Goal: Information Seeking & Learning: Learn about a topic

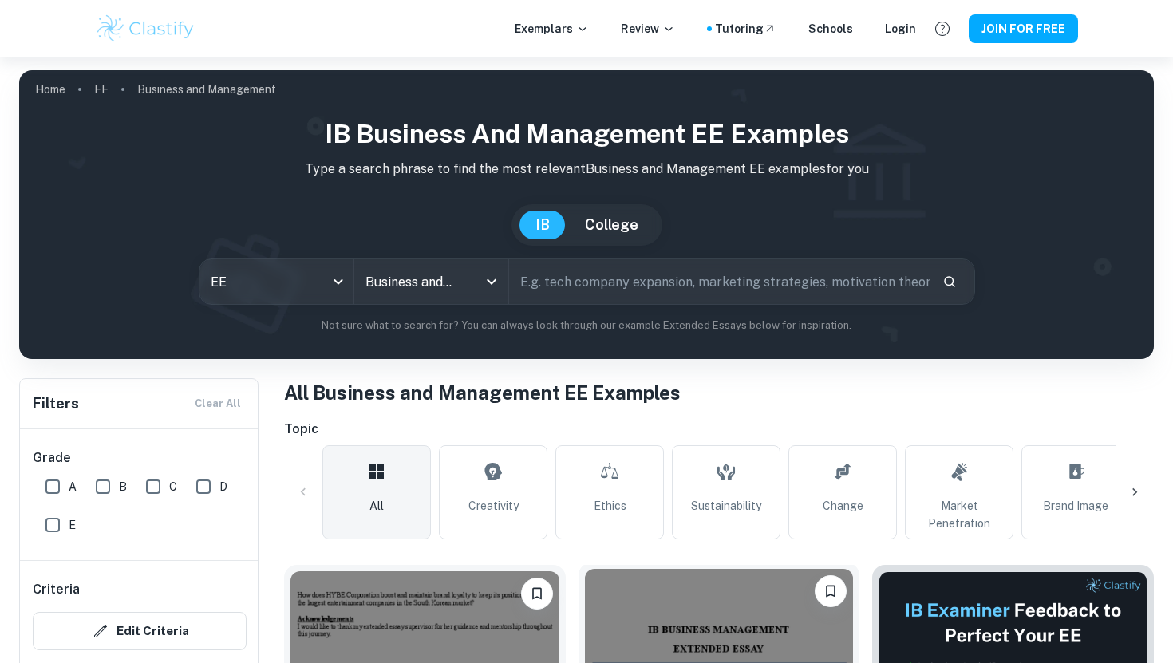
scroll to position [440, 0]
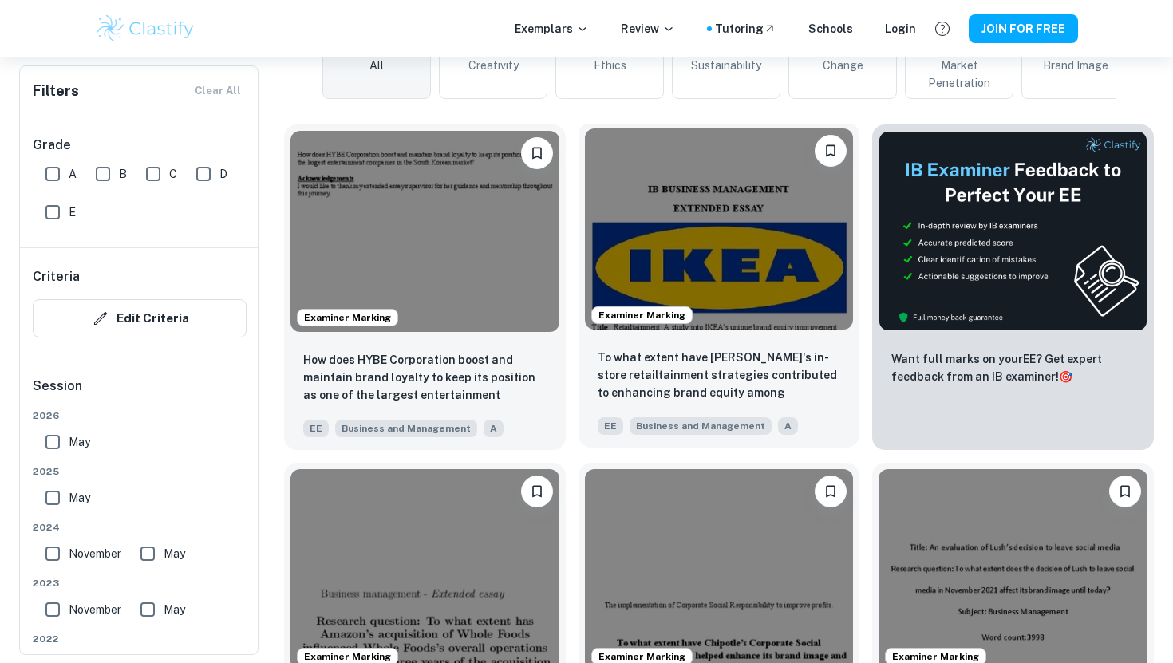
click at [618, 278] on img at bounding box center [719, 228] width 269 height 201
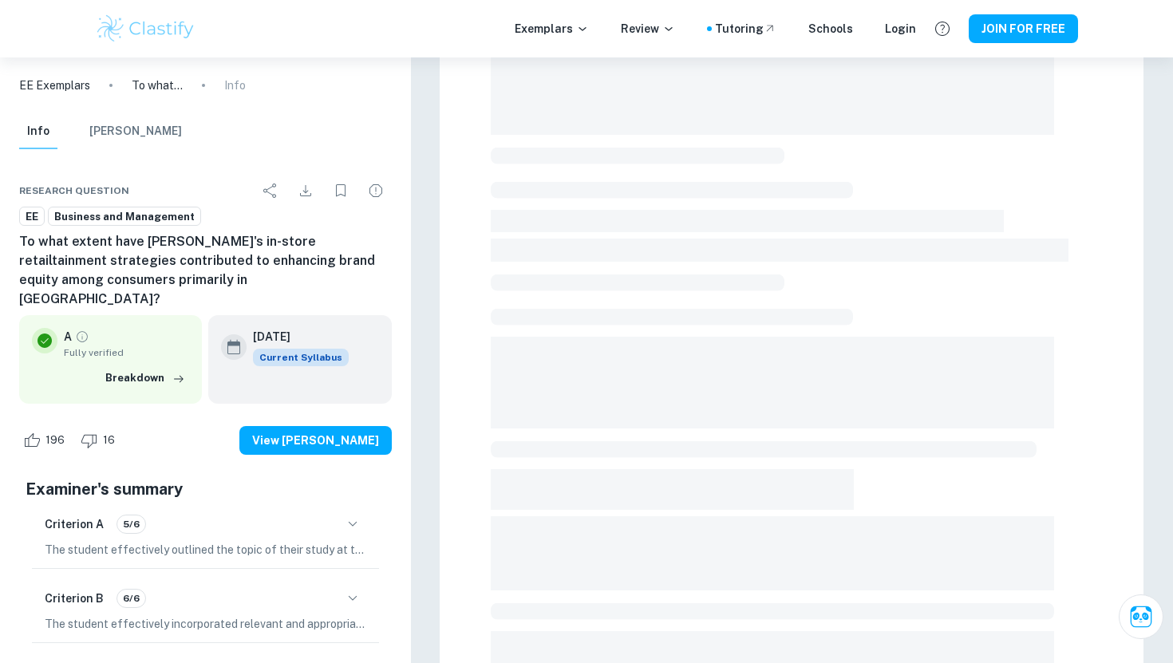
scroll to position [406, 0]
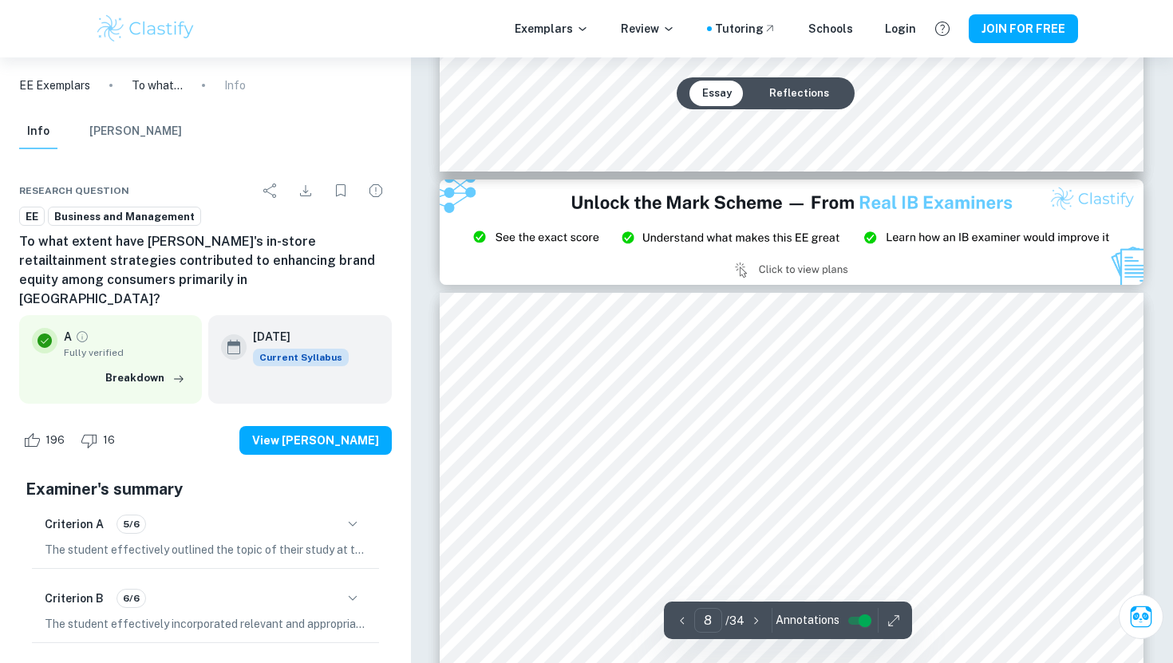
type input "9"
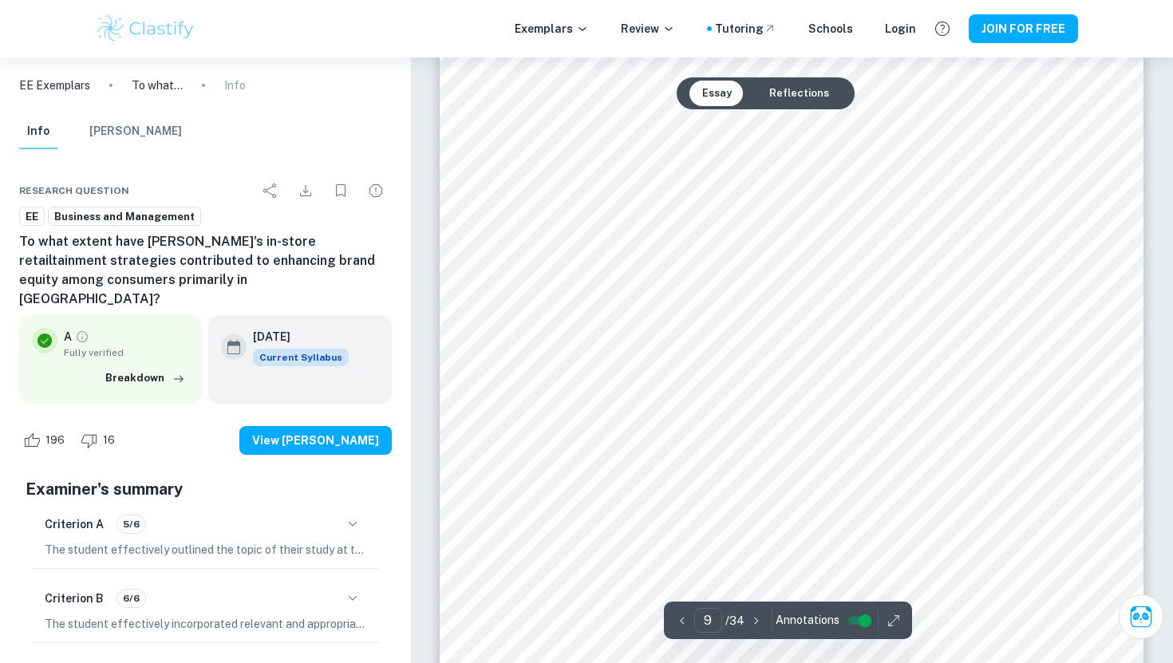
scroll to position [8338, 0]
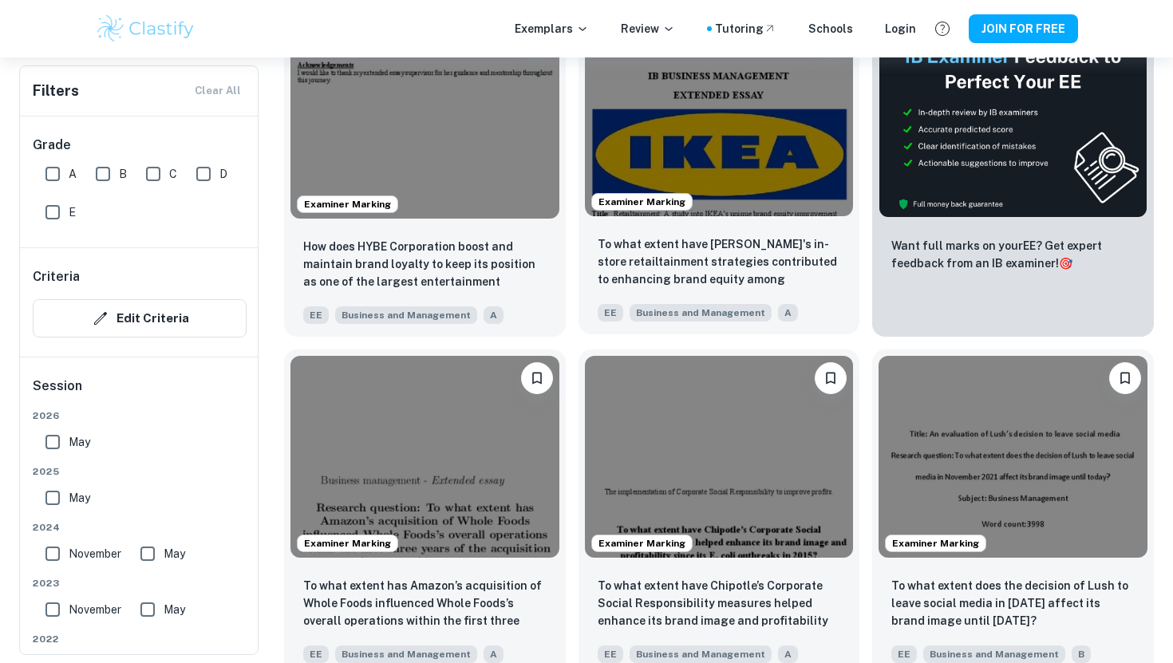
scroll to position [633, 0]
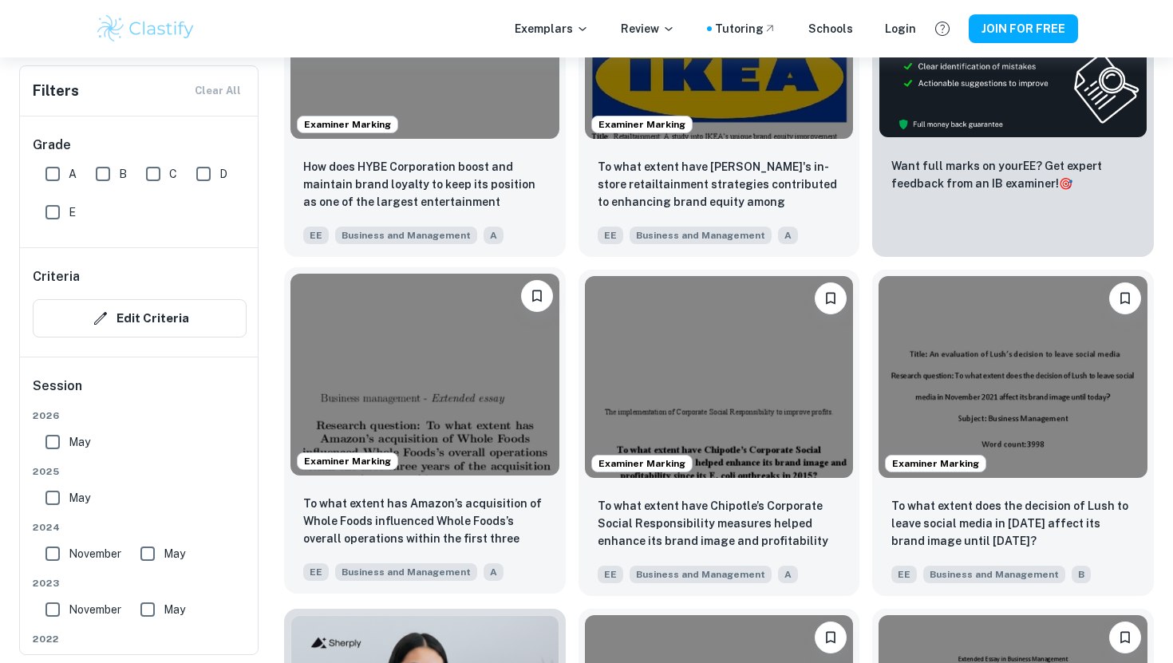
click at [459, 418] on img at bounding box center [424, 374] width 269 height 201
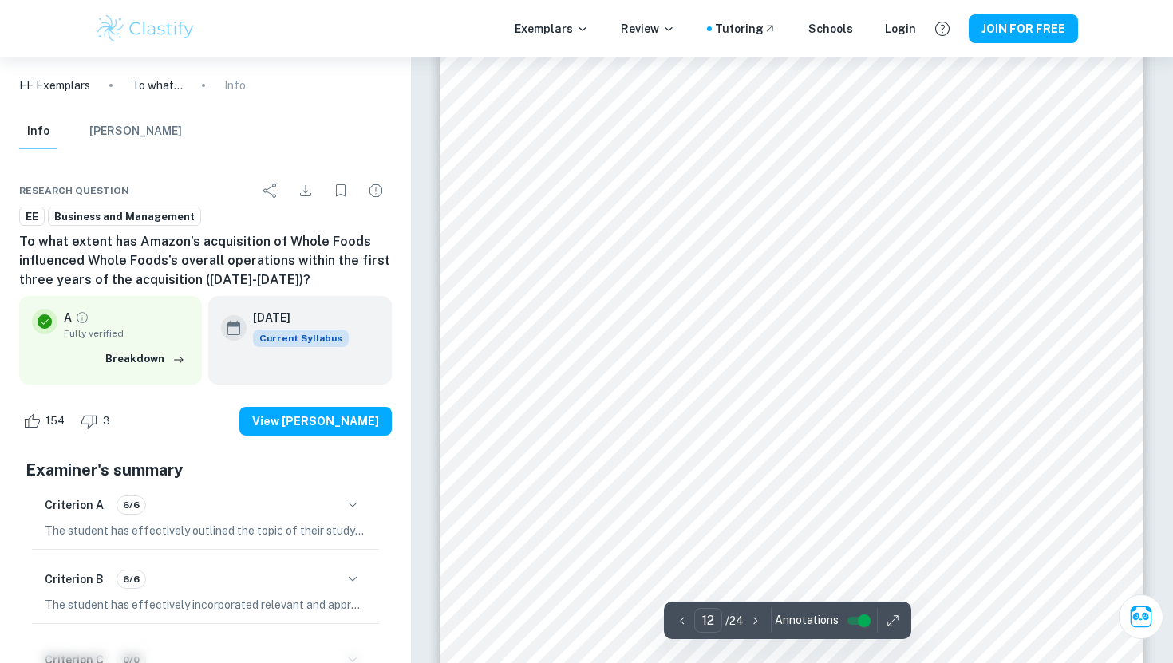
scroll to position [10696, 0]
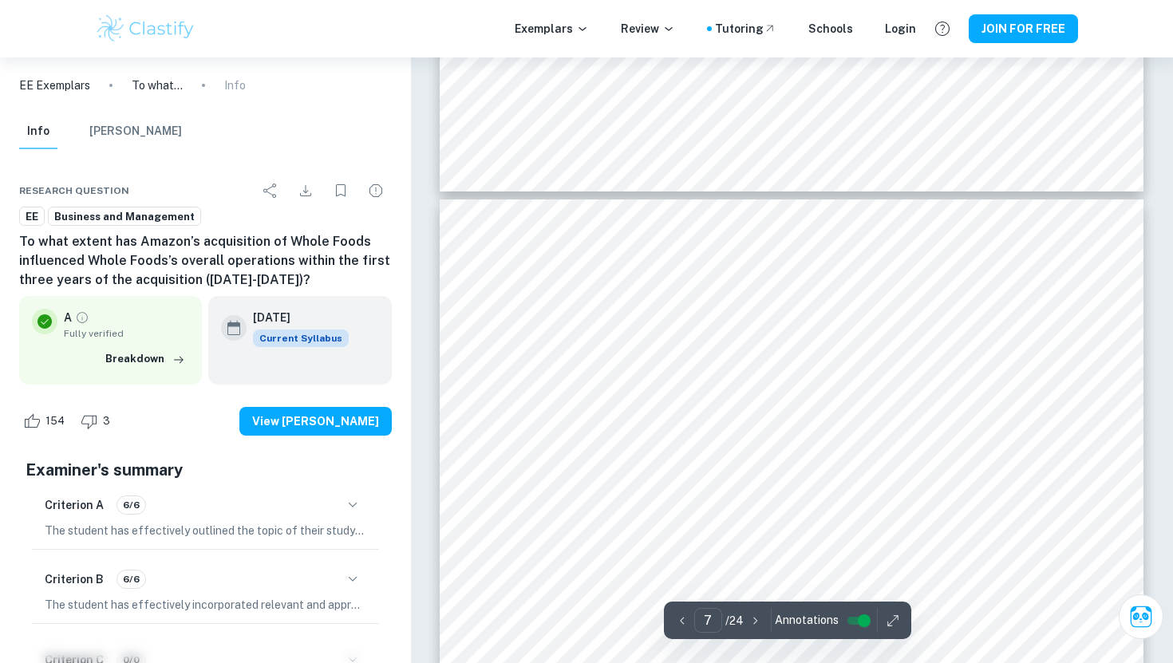
type input "6"
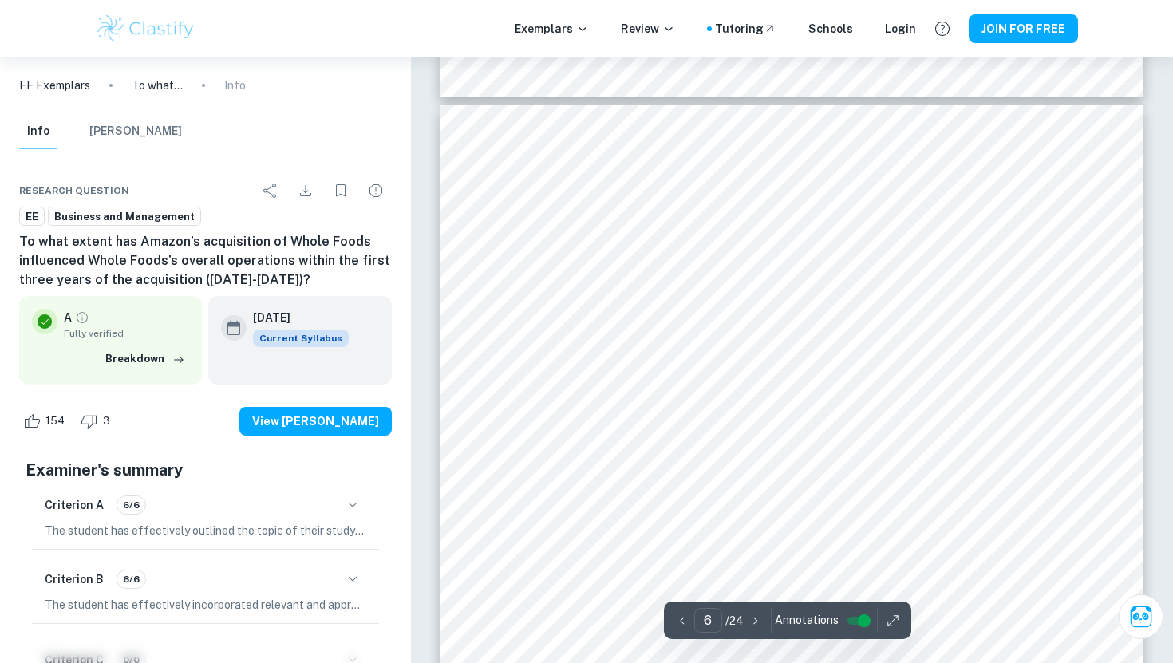
scroll to position [5244, 0]
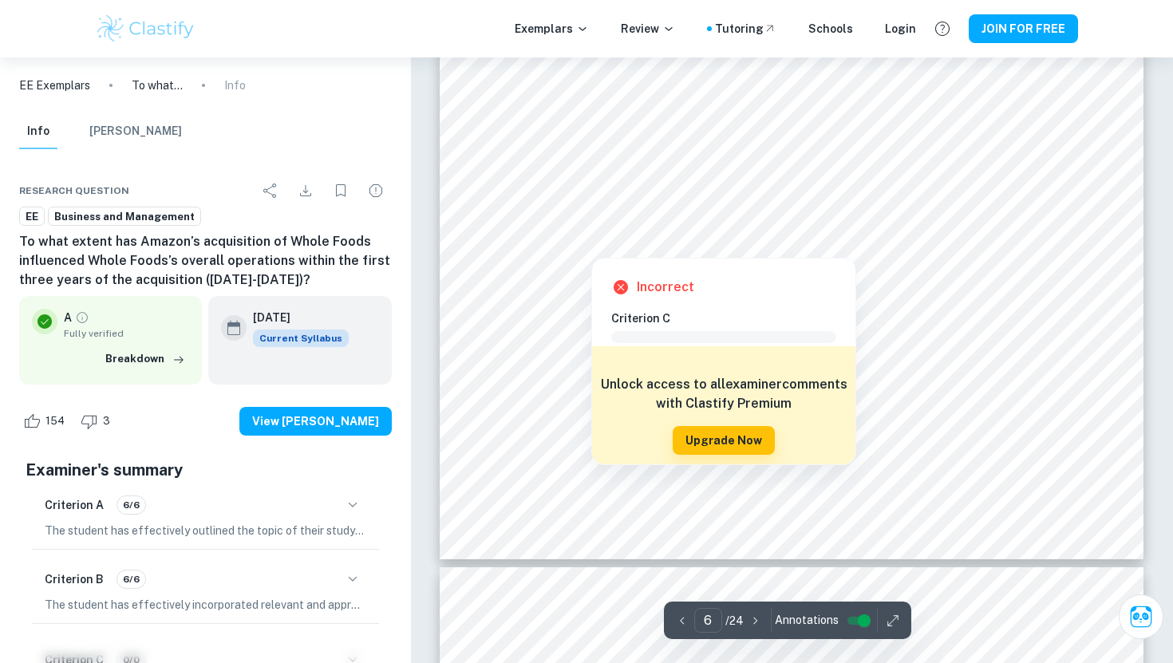
click at [607, 201] on div at bounding box center [791, 191] width 537 height 40
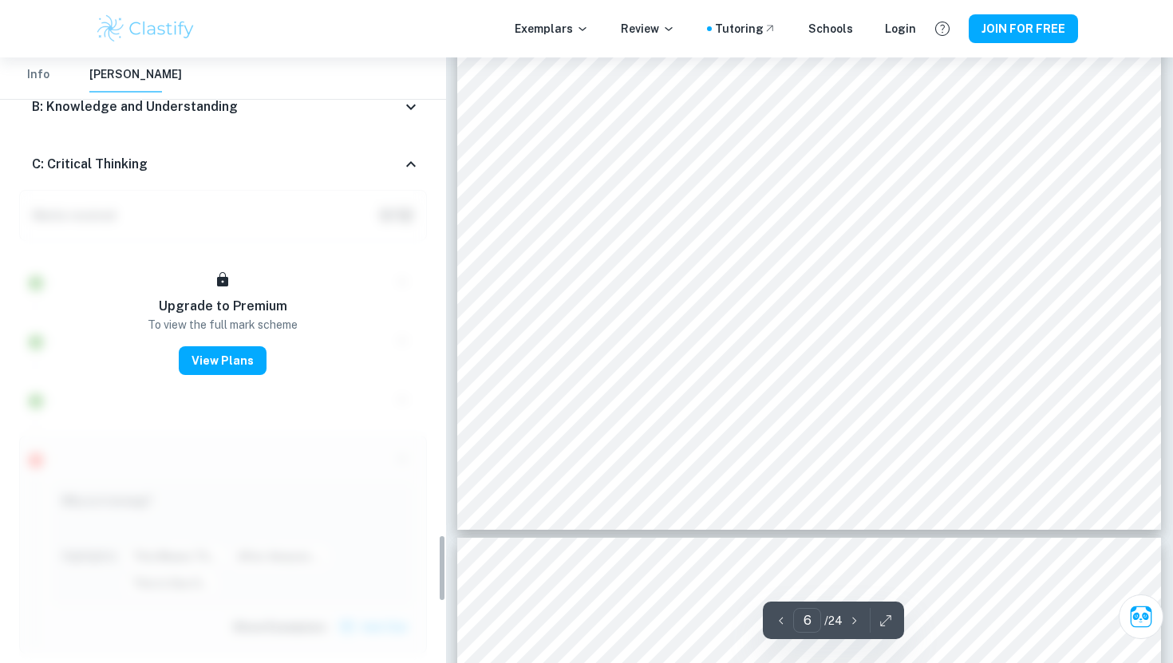
scroll to position [4315, 0]
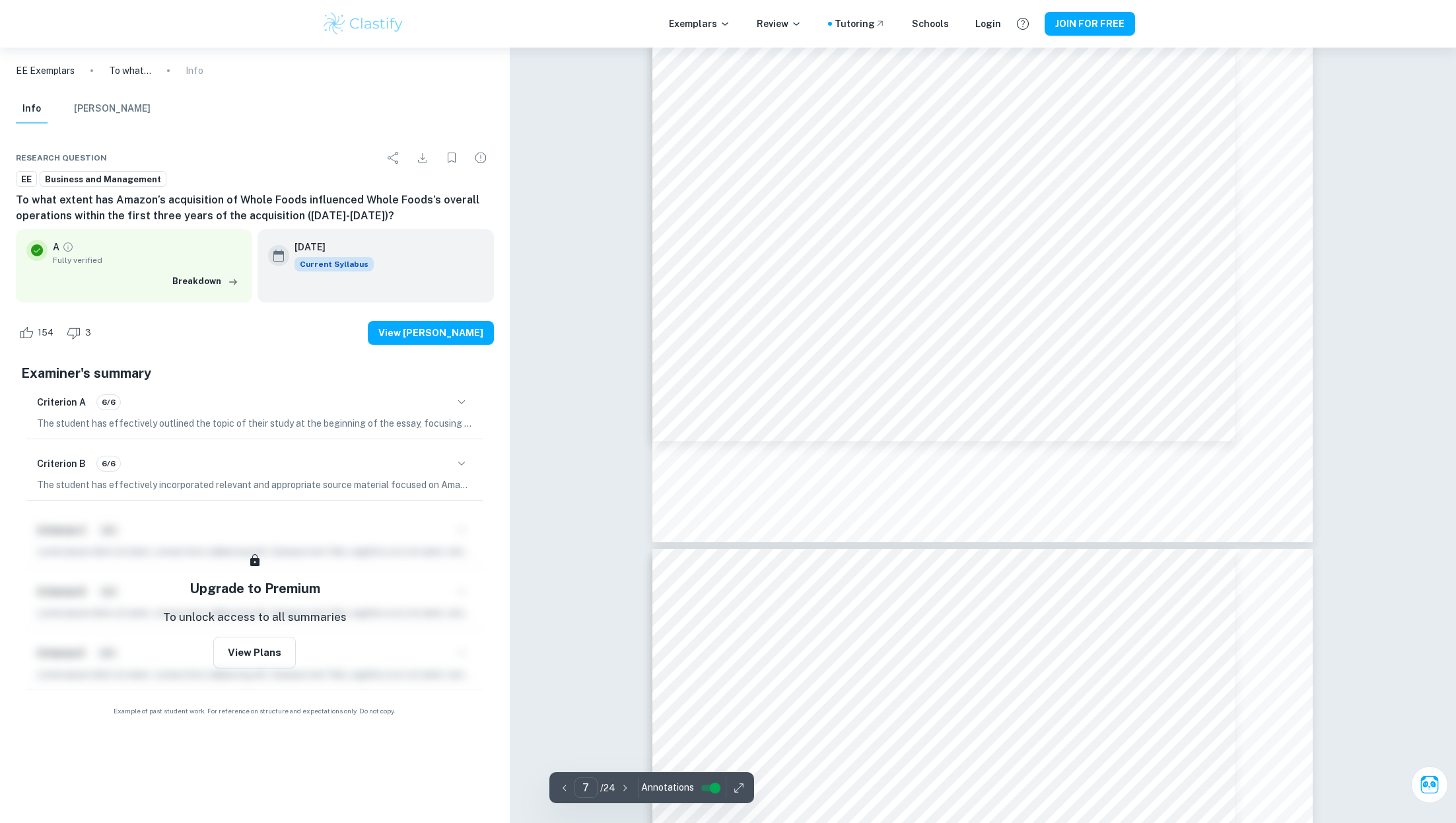
scroll to position [5731, 0]
type input "6"
